Goal: Navigation & Orientation: Find specific page/section

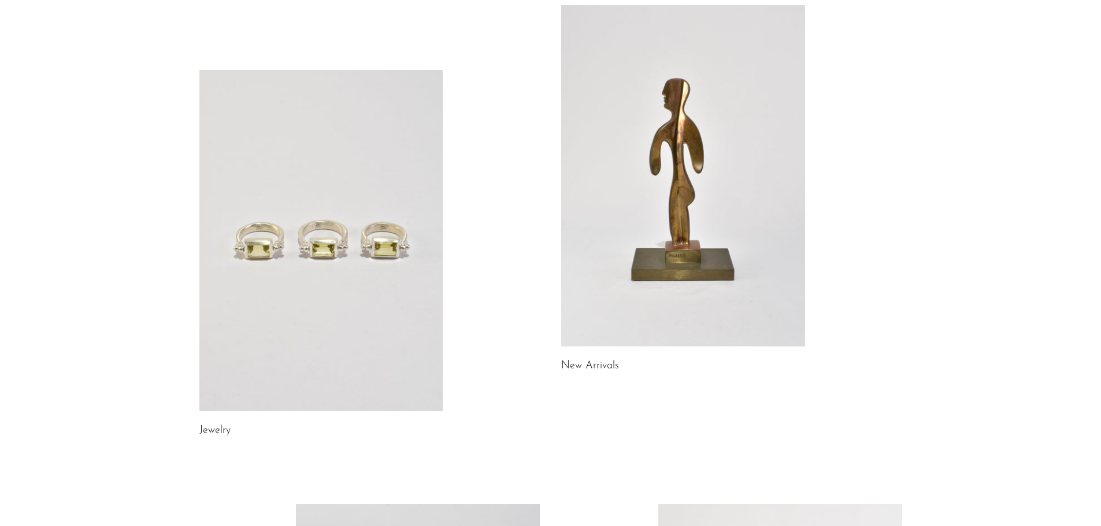
scroll to position [173, 0]
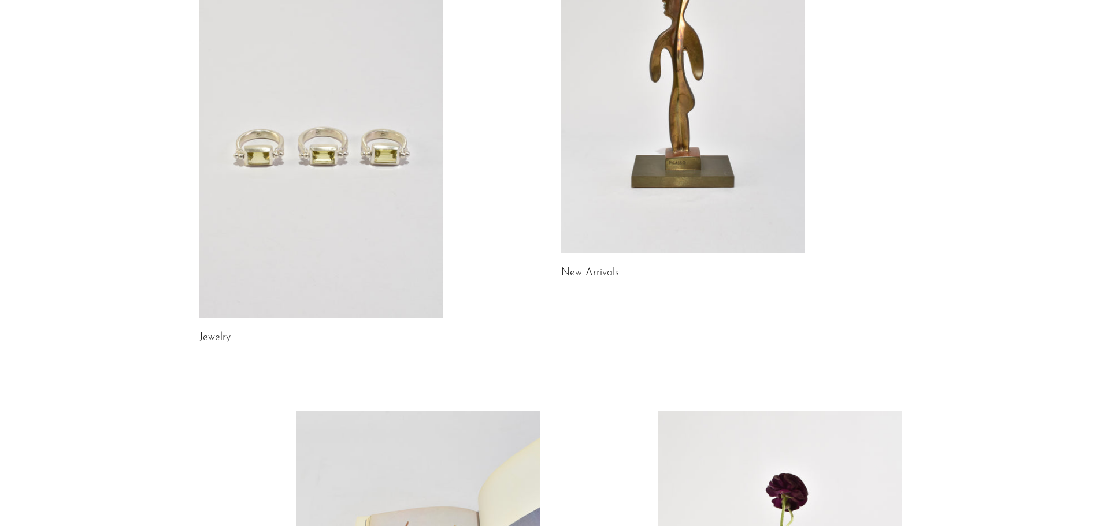
click at [238, 273] on link at bounding box center [321, 147] width 244 height 341
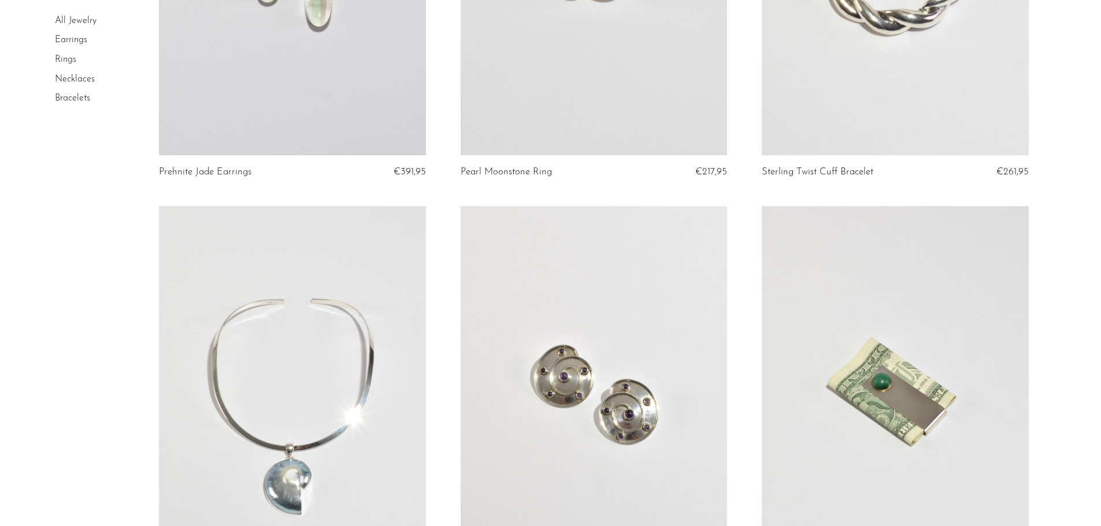
scroll to position [520, 0]
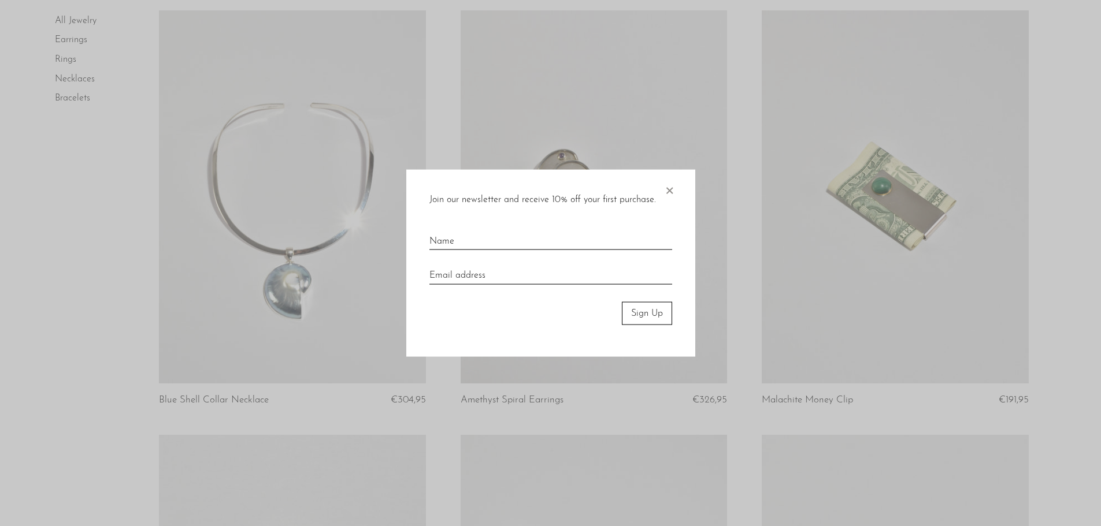
click at [671, 193] on span "×" at bounding box center [669, 187] width 12 height 37
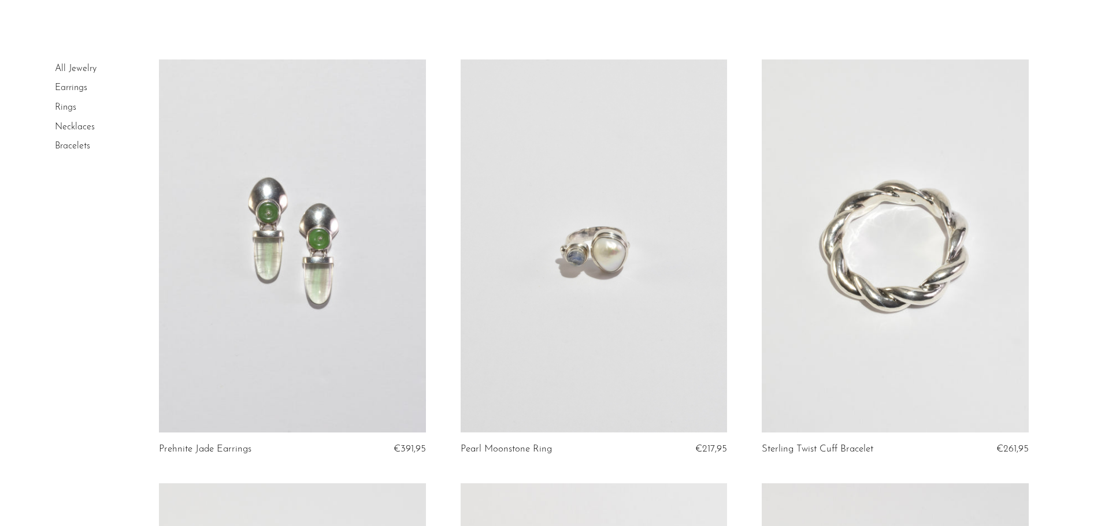
scroll to position [0, 0]
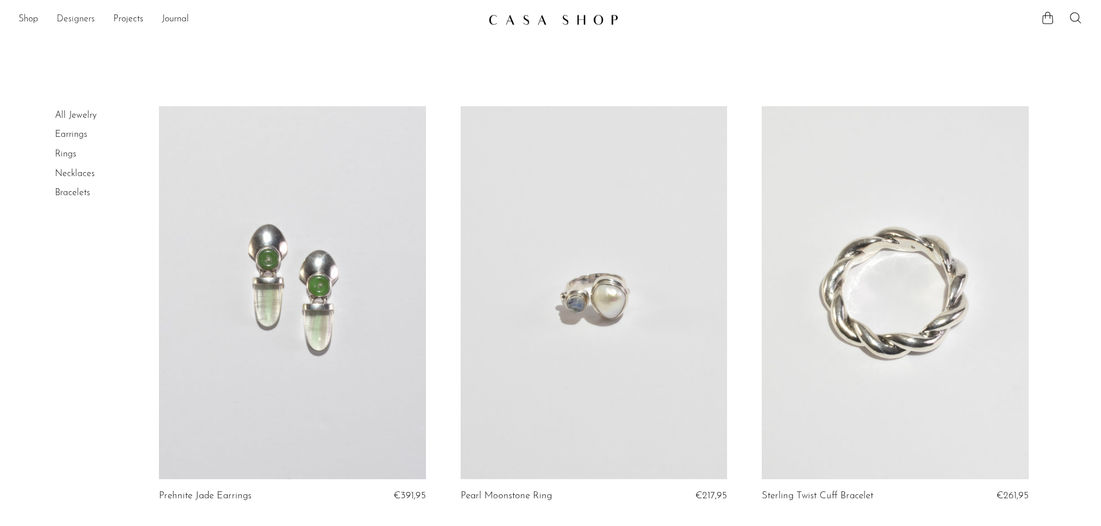
click at [81, 23] on link "Designers" at bounding box center [76, 19] width 38 height 15
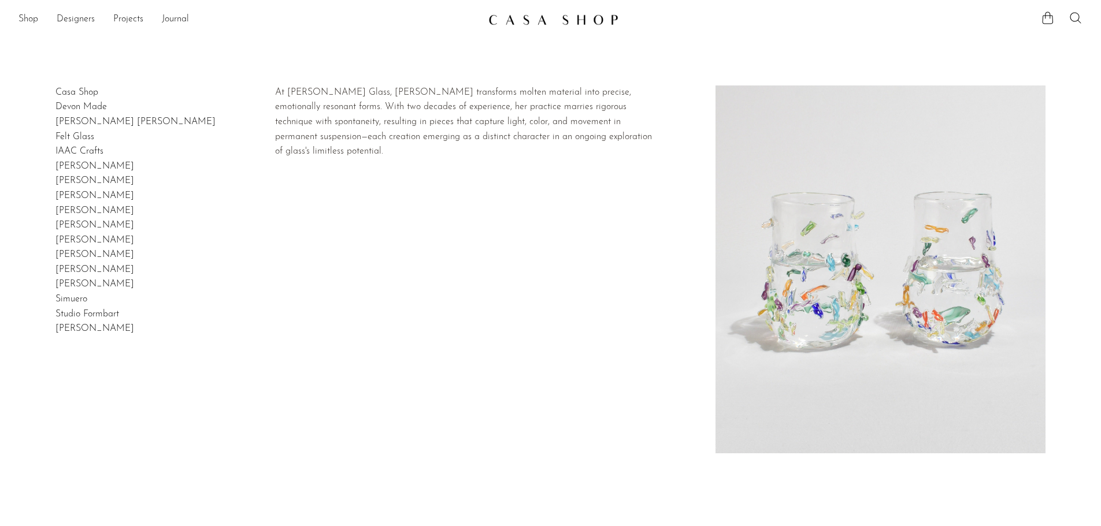
click at [81, 196] on link "[PERSON_NAME]" at bounding box center [94, 195] width 79 height 9
